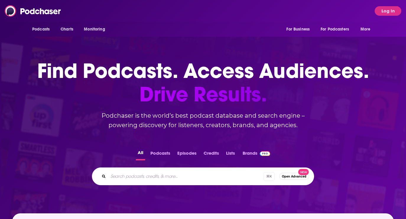
click at [175, 173] on input "Search podcasts, credits, & more..." at bounding box center [186, 175] width 156 height 9
paste input "Beyond Fashion Business"
type input "Beyond Fashion Business"
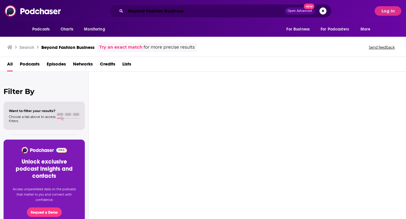
click at [209, 12] on input "Beyond Fashion Business" at bounding box center [205, 10] width 159 height 9
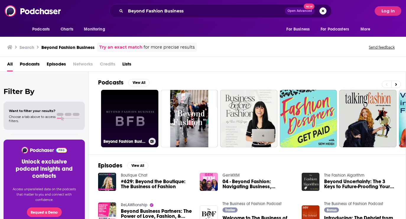
click at [133, 100] on link "Beyond Fashion Business" at bounding box center [129, 118] width 57 height 57
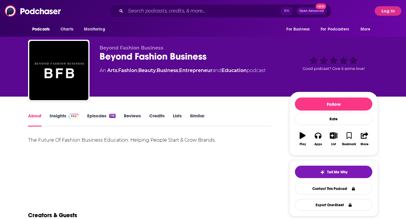
click at [61, 117] on link "Insights" at bounding box center [64, 120] width 29 height 14
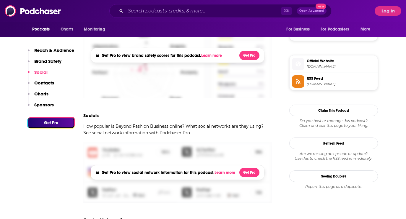
scroll to position [316, 0]
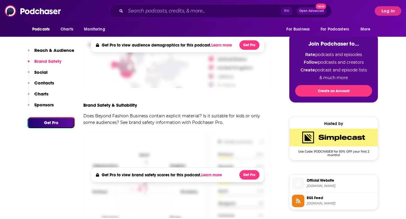
click at [43, 83] on p "Contacts" at bounding box center [44, 83] width 20 height 6
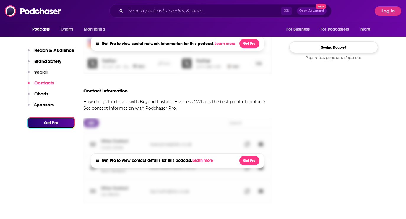
scroll to position [570, 0]
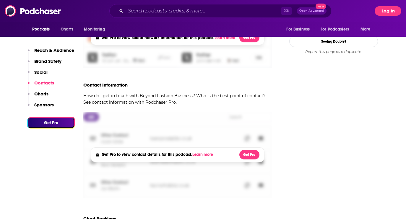
click at [383, 13] on button "Log In" at bounding box center [388, 10] width 27 height 9
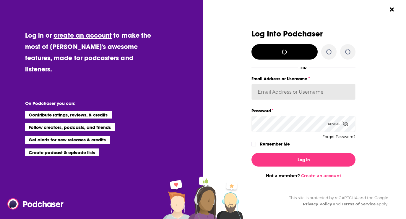
type input "AutumnKatie"
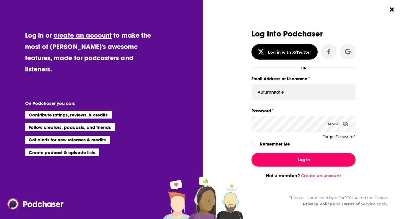
click at [295, 161] on button "Log In" at bounding box center [304, 160] width 104 height 14
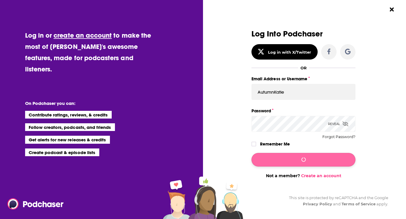
scroll to position [464, 0]
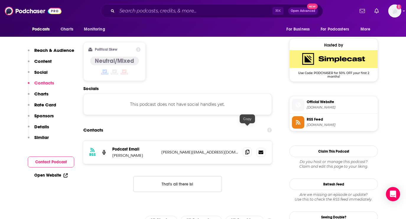
click at [248, 149] on icon at bounding box center [247, 151] width 4 height 5
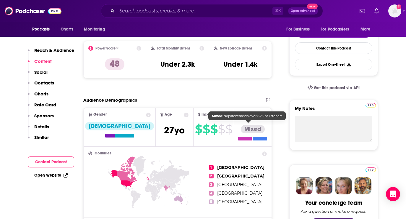
scroll to position [0, 0]
